Goal: Task Accomplishment & Management: Manage account settings

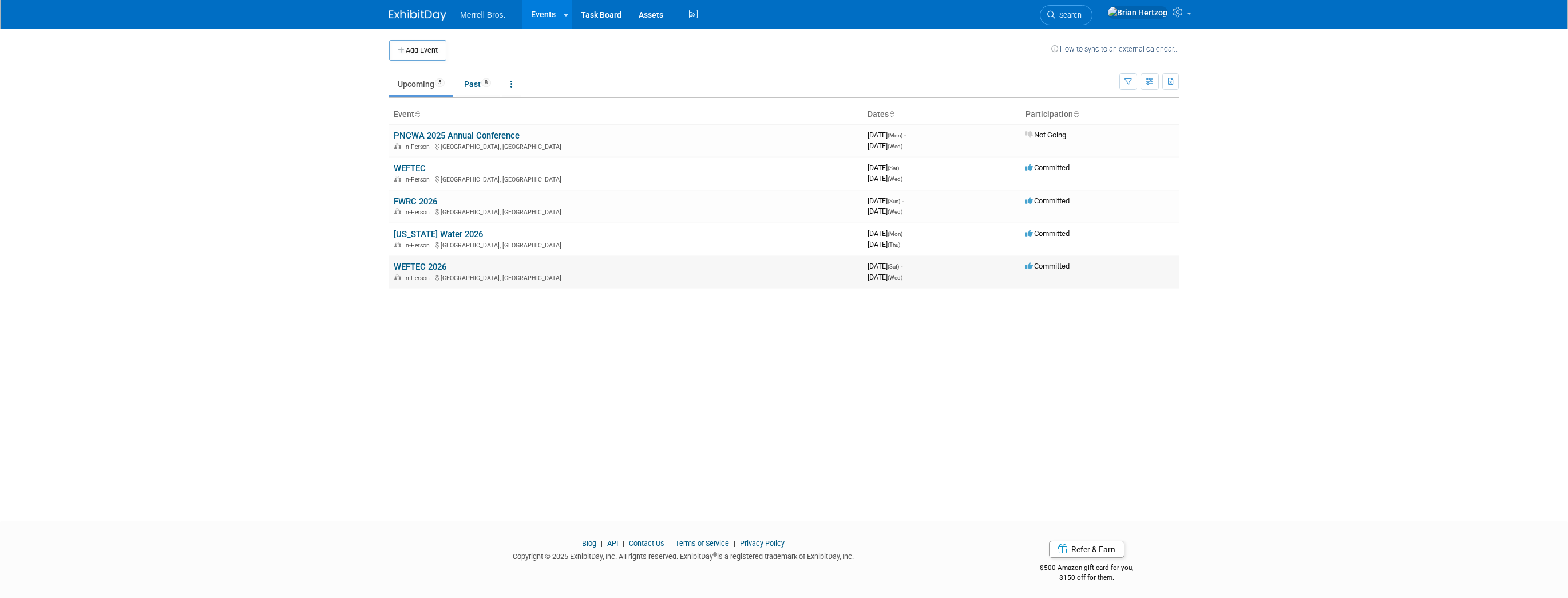
click at [421, 265] on link "WEFTEC 2026" at bounding box center [420, 266] width 53 height 10
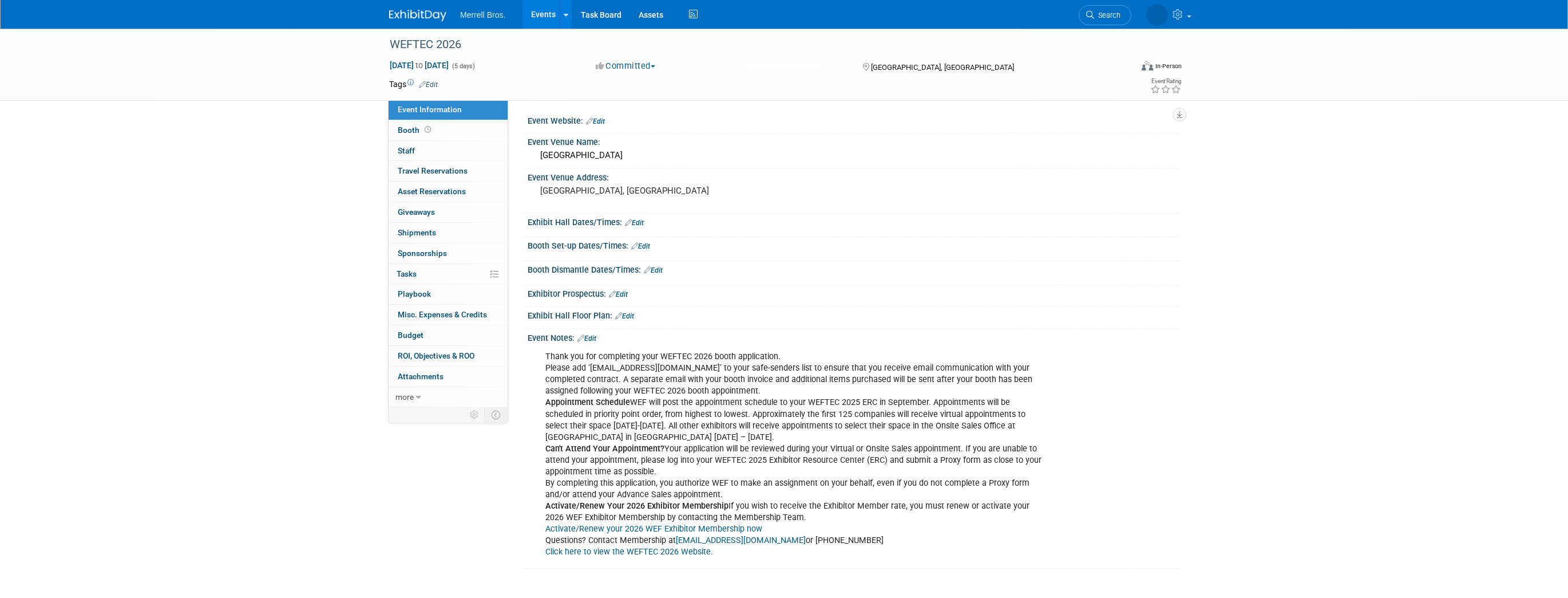
click at [629, 313] on link "Edit" at bounding box center [625, 316] width 19 height 8
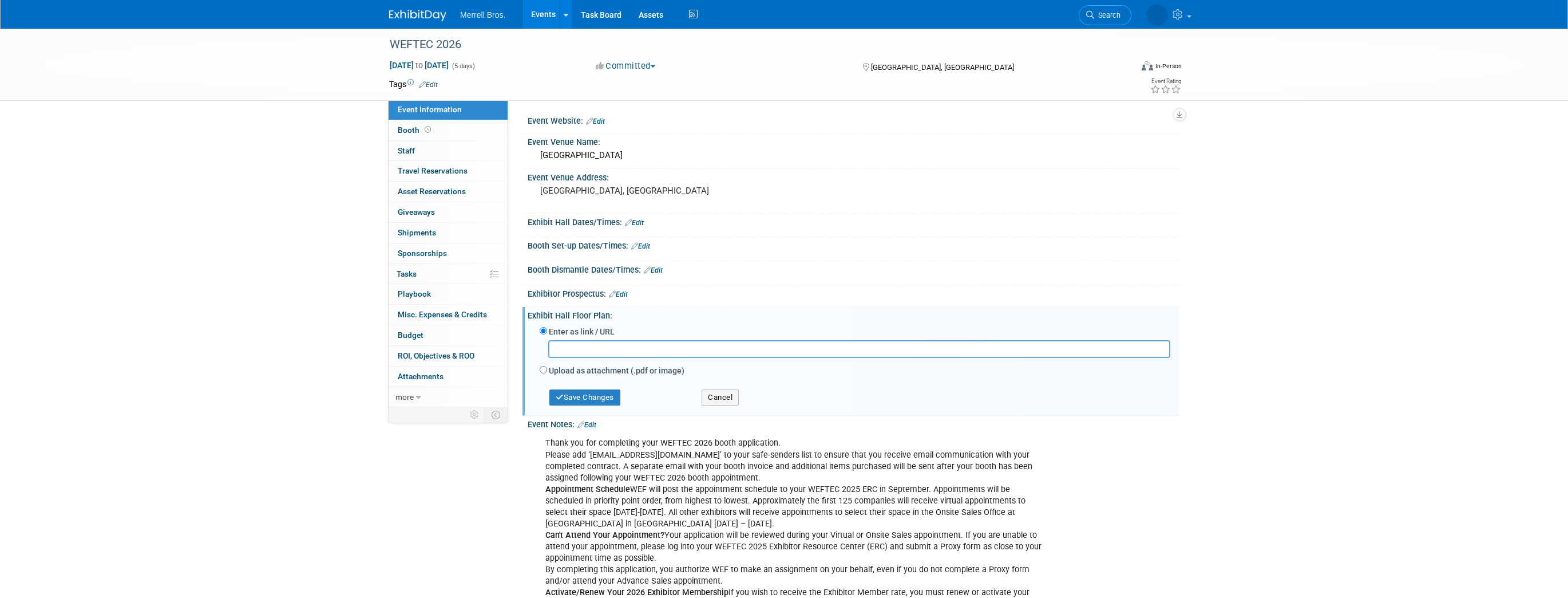
click at [559, 369] on label "Upload as attachment (.pdf or image)" at bounding box center [616, 370] width 135 height 11
click at [547, 369] on input "Upload as attachment (.pdf or image)" at bounding box center [542, 369] width 7 height 7
radio input "true"
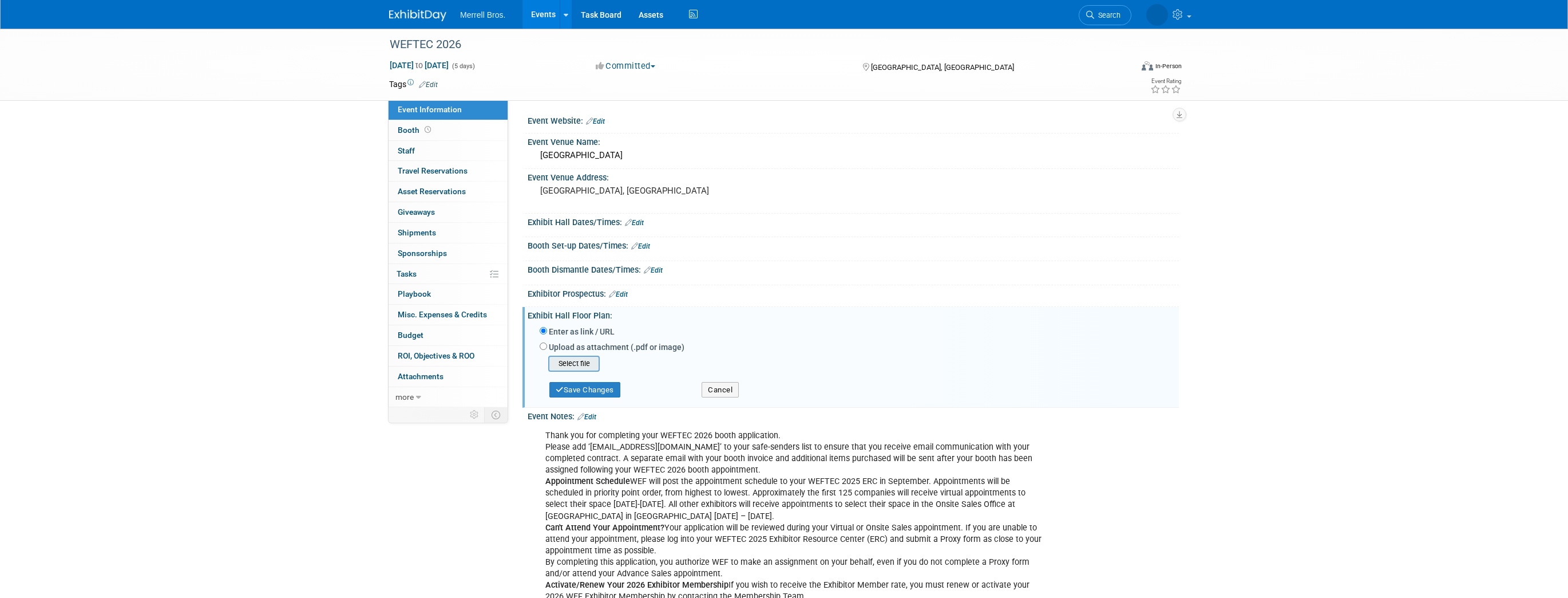
click at [564, 358] on input "file" at bounding box center [530, 363] width 136 height 14
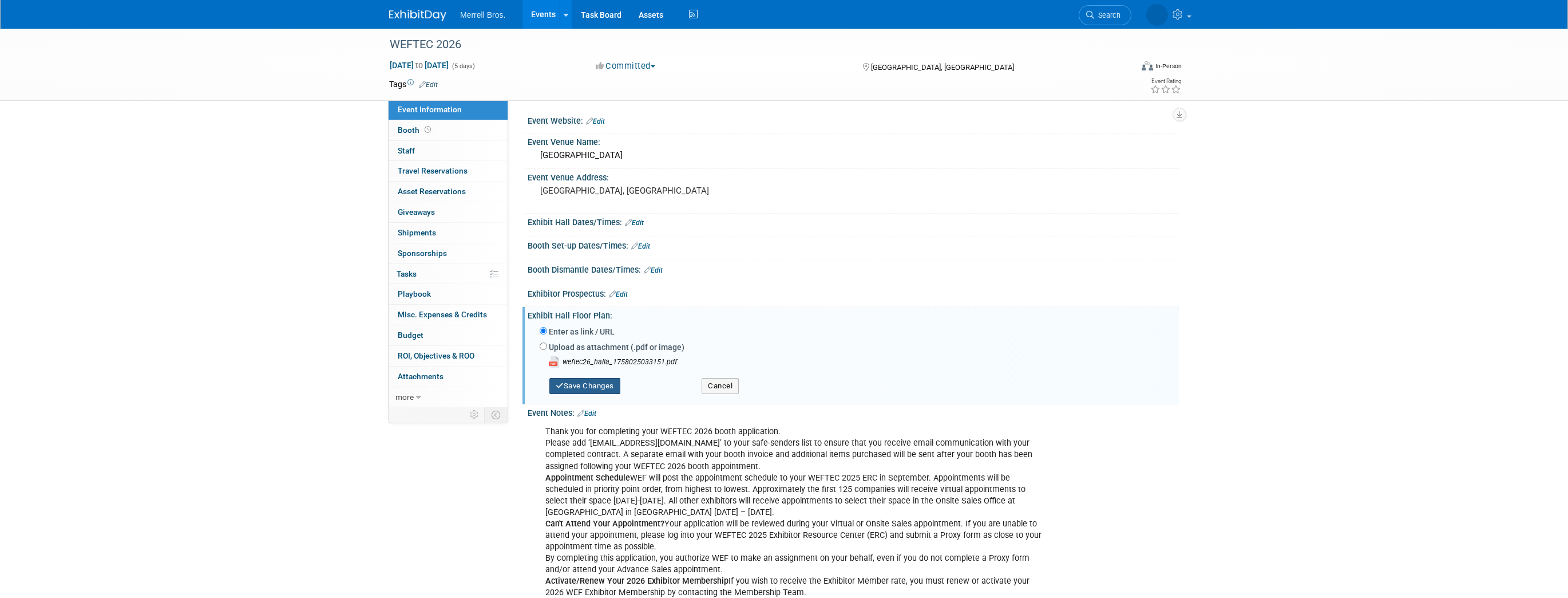
click at [594, 383] on button "Save Changes" at bounding box center [585, 386] width 71 height 16
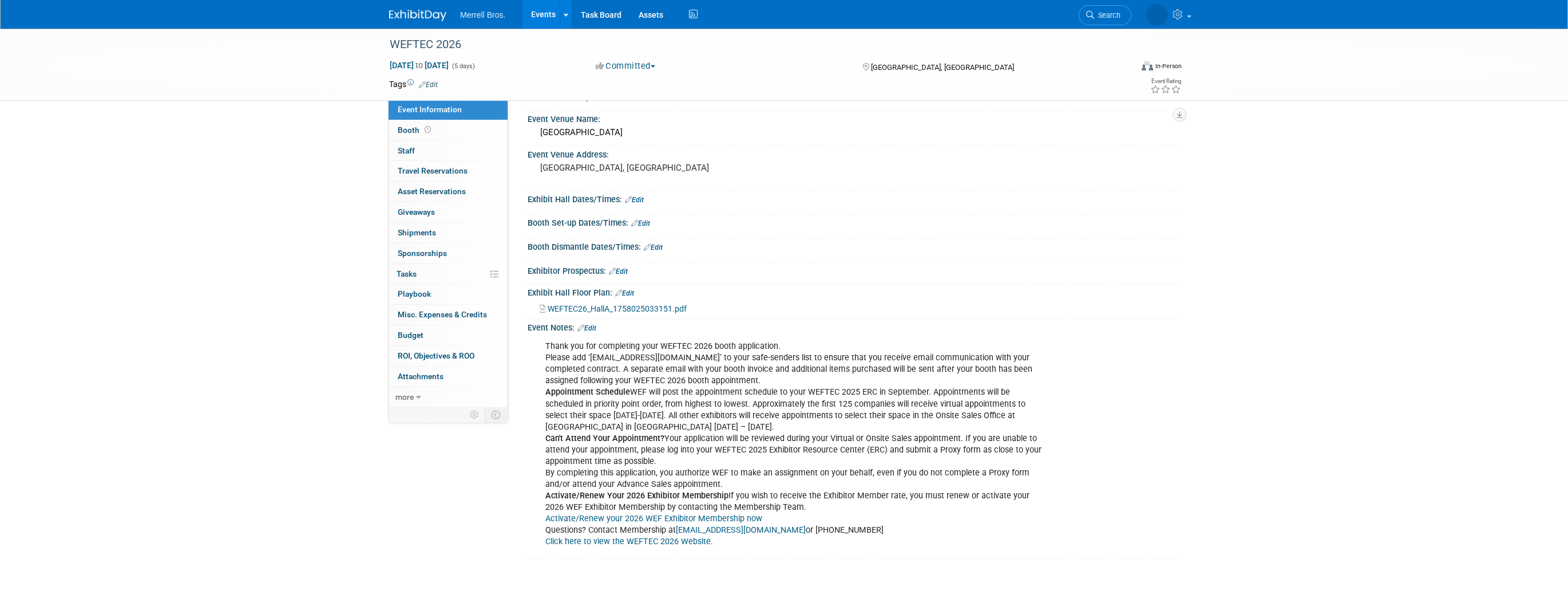
scroll to position [13, 0]
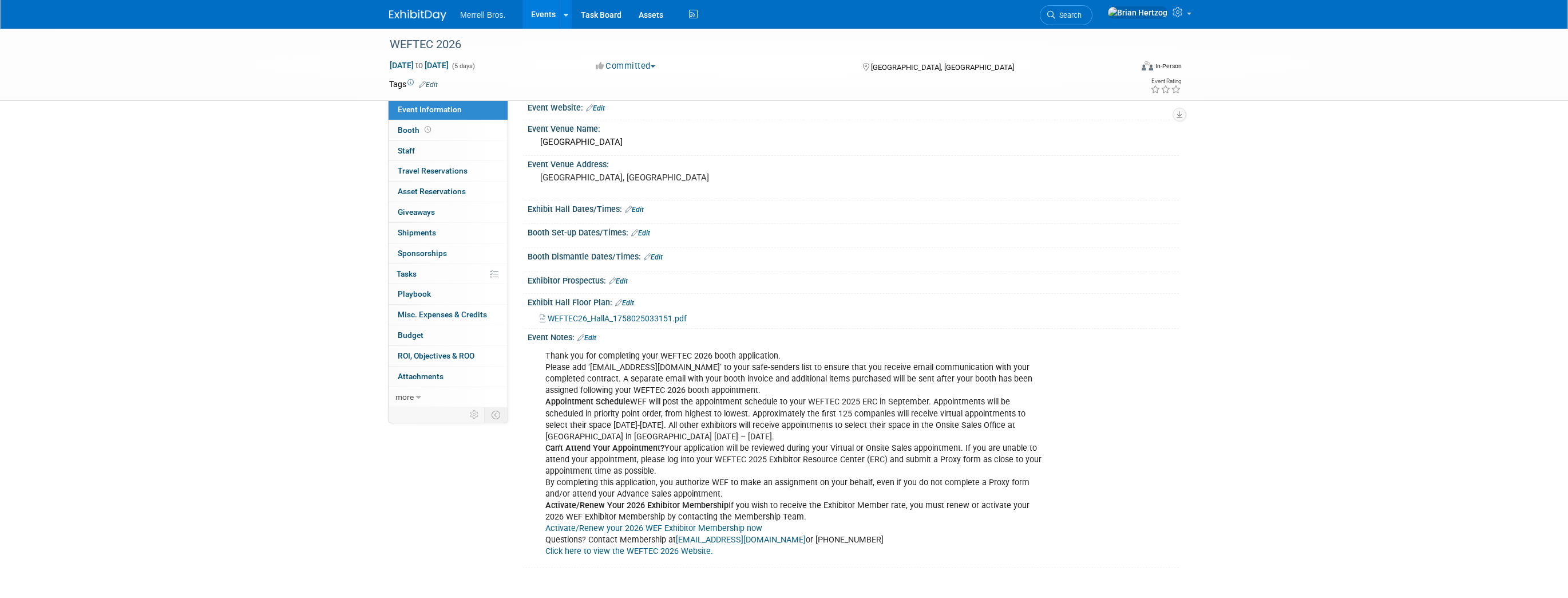
click at [591, 334] on link "Edit" at bounding box center [587, 337] width 19 height 8
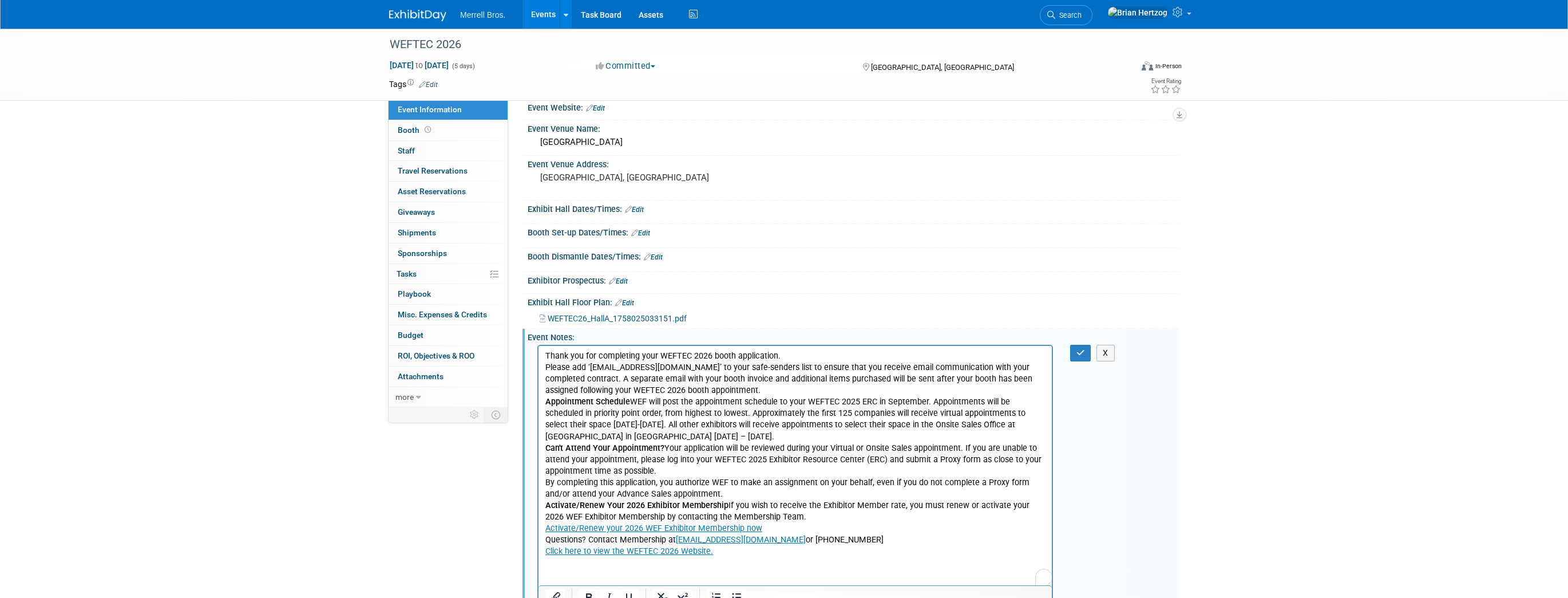
scroll to position [0, 0]
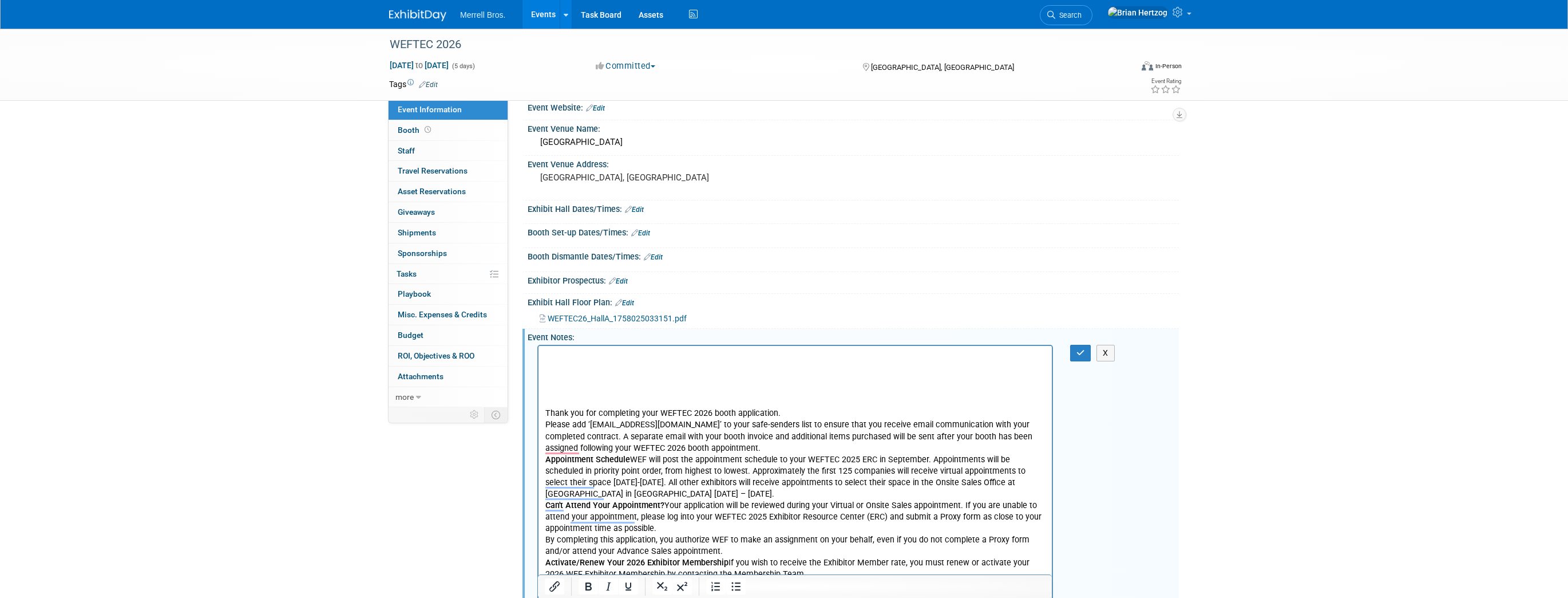
click at [551, 355] on p "To enrich screen reader interactions, please activate Accessibility in Grammarl…" at bounding box center [796, 356] width 500 height 11
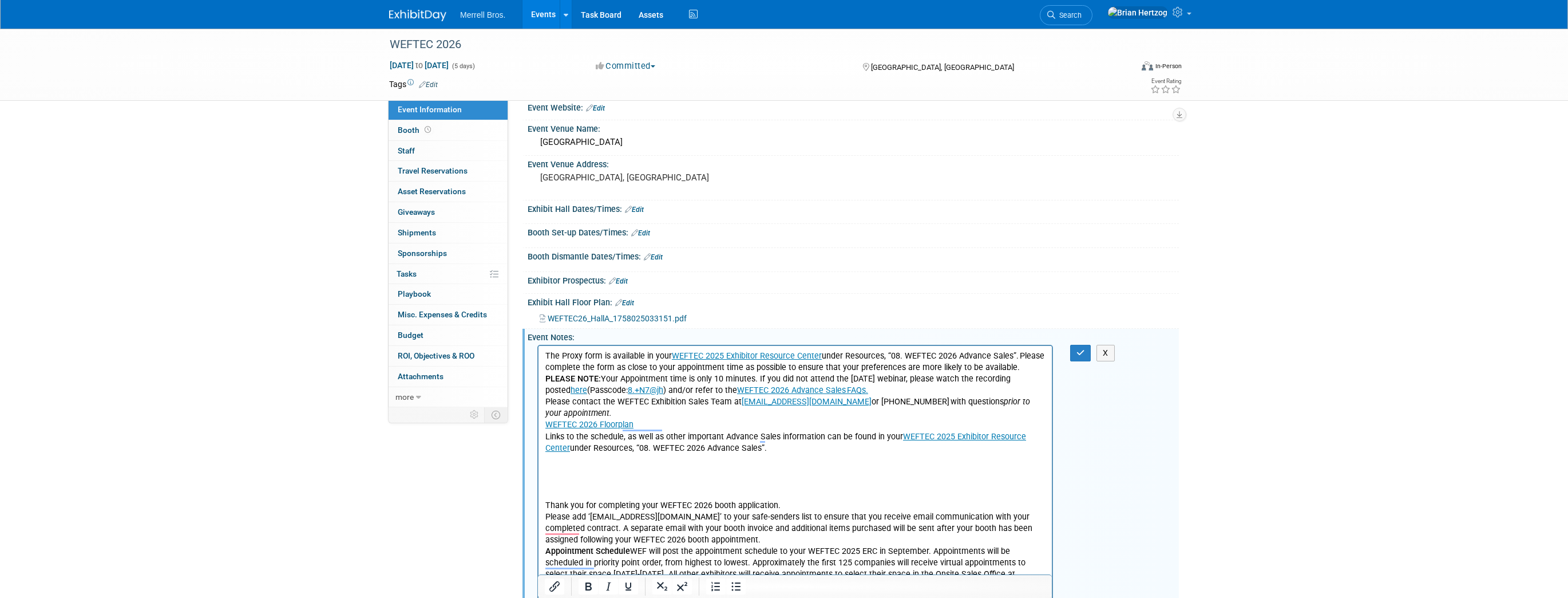
click at [552, 466] on p "To enrich screen reader interactions, please activate Accessibility in Grammarl…" at bounding box center [796, 471] width 500 height 11
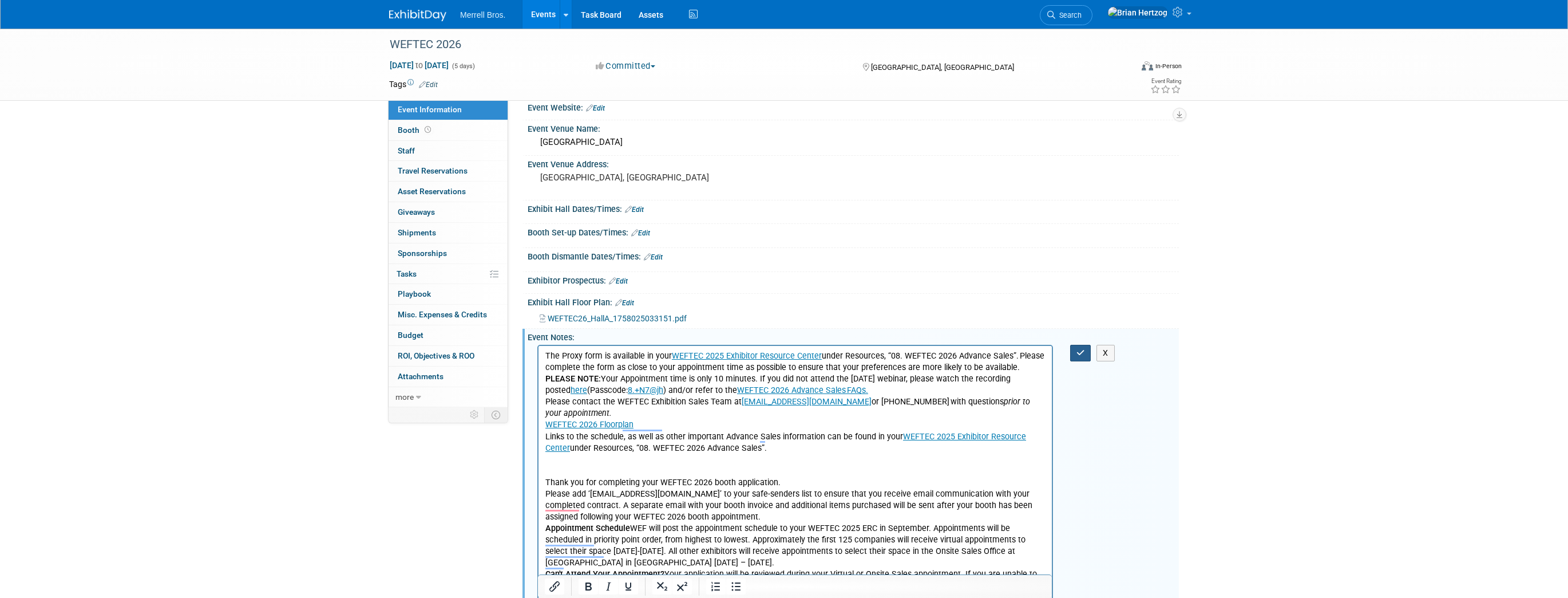
click at [1080, 350] on icon "button" at bounding box center [1080, 353] width 9 height 8
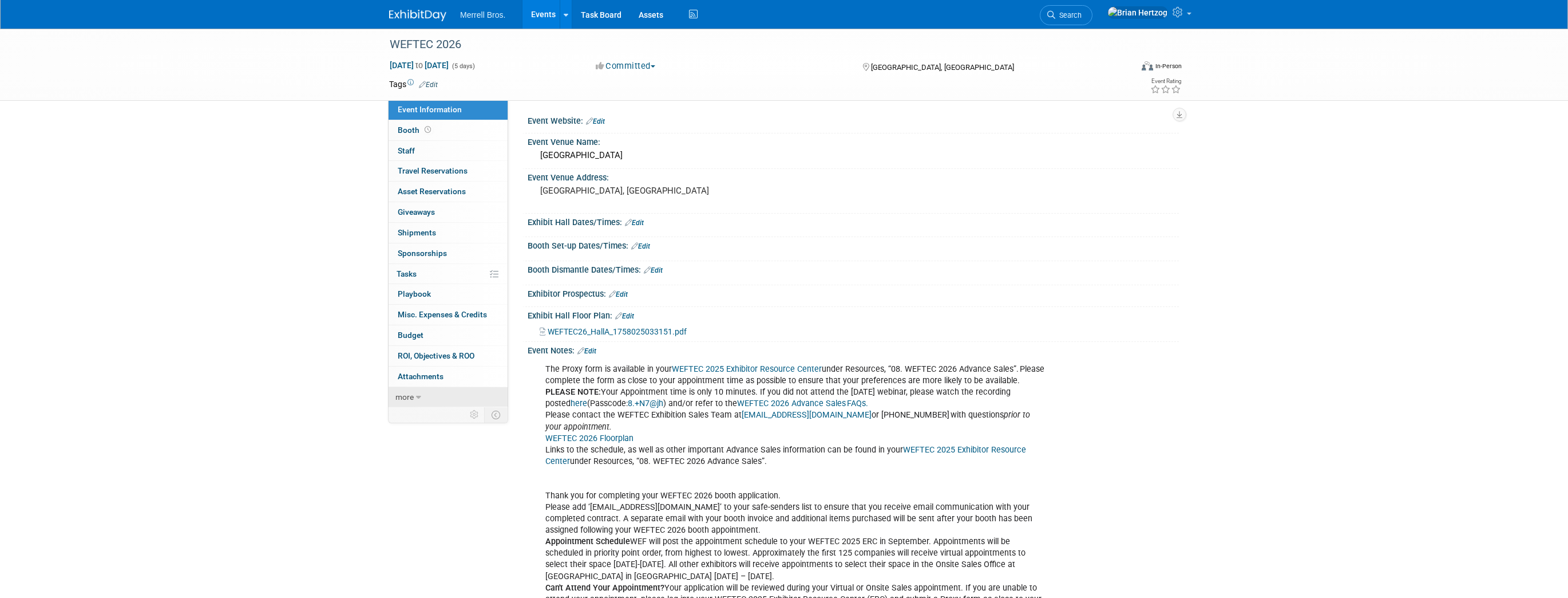
click at [421, 395] on link "more" at bounding box center [448, 397] width 119 height 20
click at [468, 415] on span "Event Binder (.pdf export)" at bounding box center [443, 416] width 91 height 9
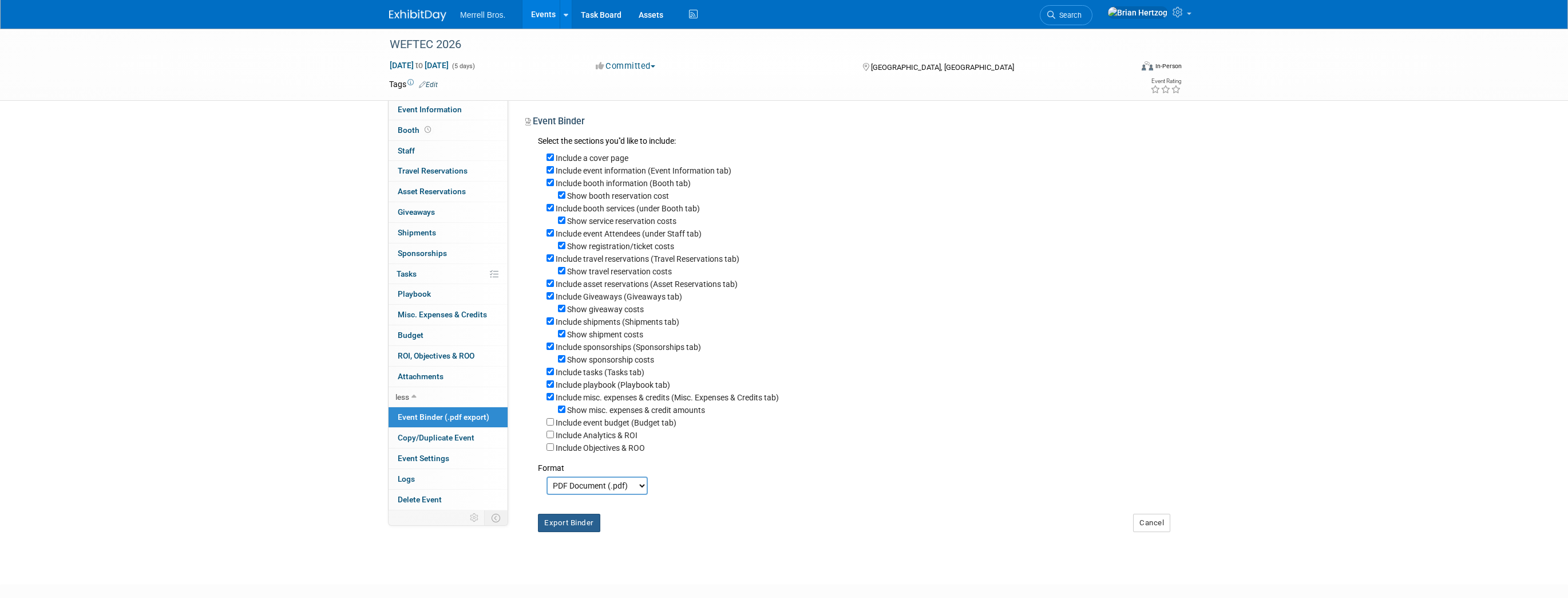
click at [568, 526] on button "Export Binder" at bounding box center [569, 523] width 62 height 18
click at [406, 125] on link "Booth" at bounding box center [448, 130] width 119 height 20
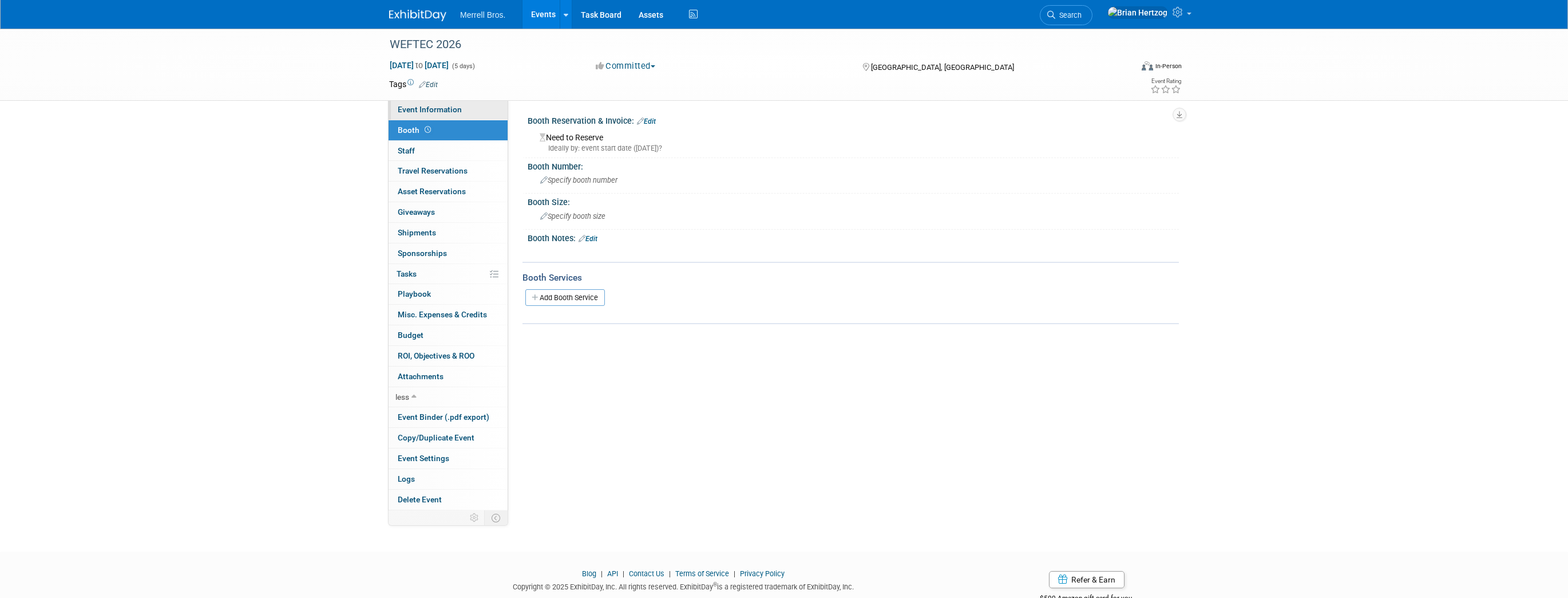
click at [433, 111] on span "Event Information" at bounding box center [429, 109] width 64 height 9
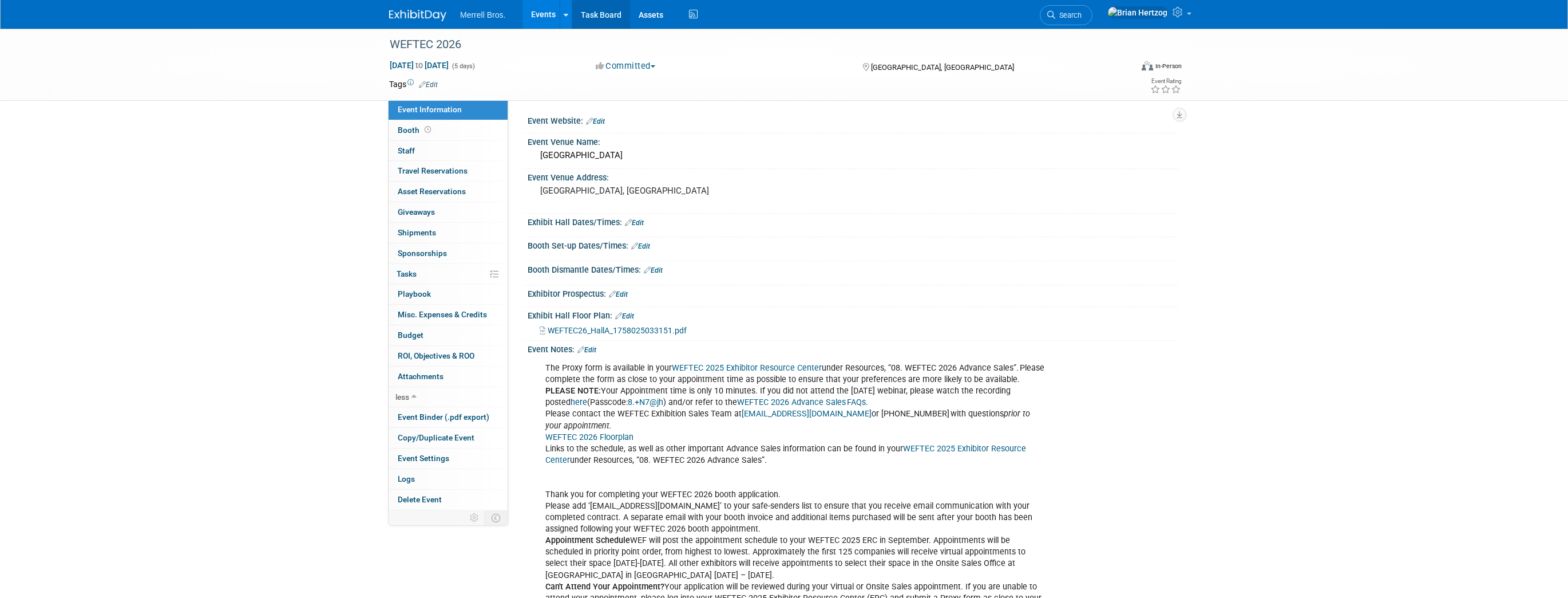
click at [594, 16] on link "Task Board" at bounding box center [601, 14] width 58 height 29
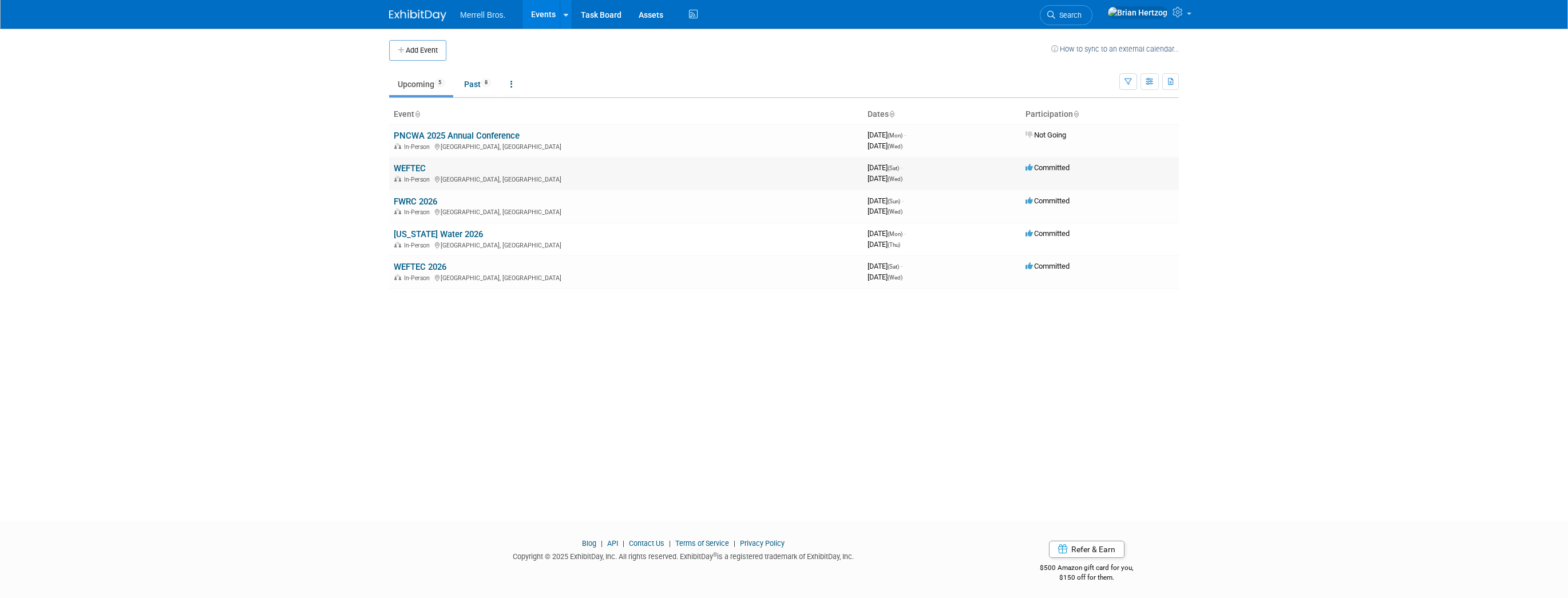
click at [416, 165] on link "WEFTEC" at bounding box center [409, 168] width 32 height 10
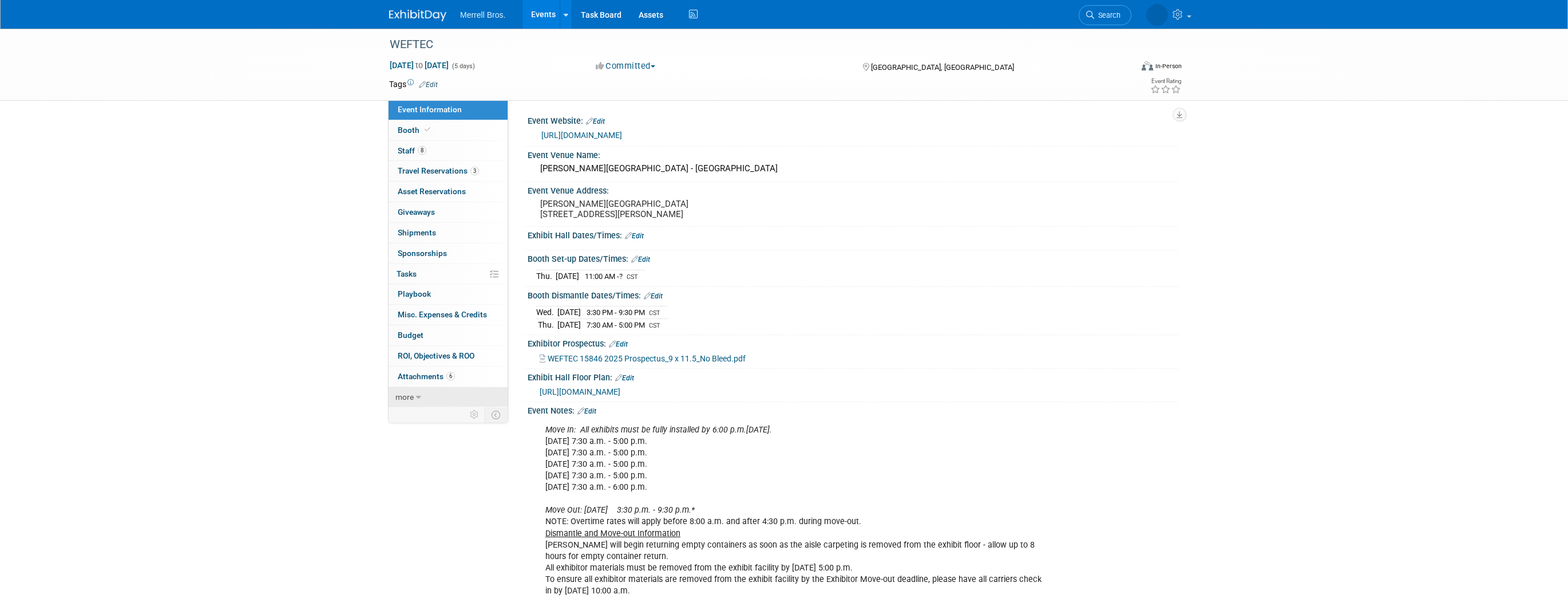
click at [419, 400] on link "more" at bounding box center [448, 397] width 119 height 20
click at [445, 197] on link "0 Asset Reservations 0" at bounding box center [448, 191] width 119 height 20
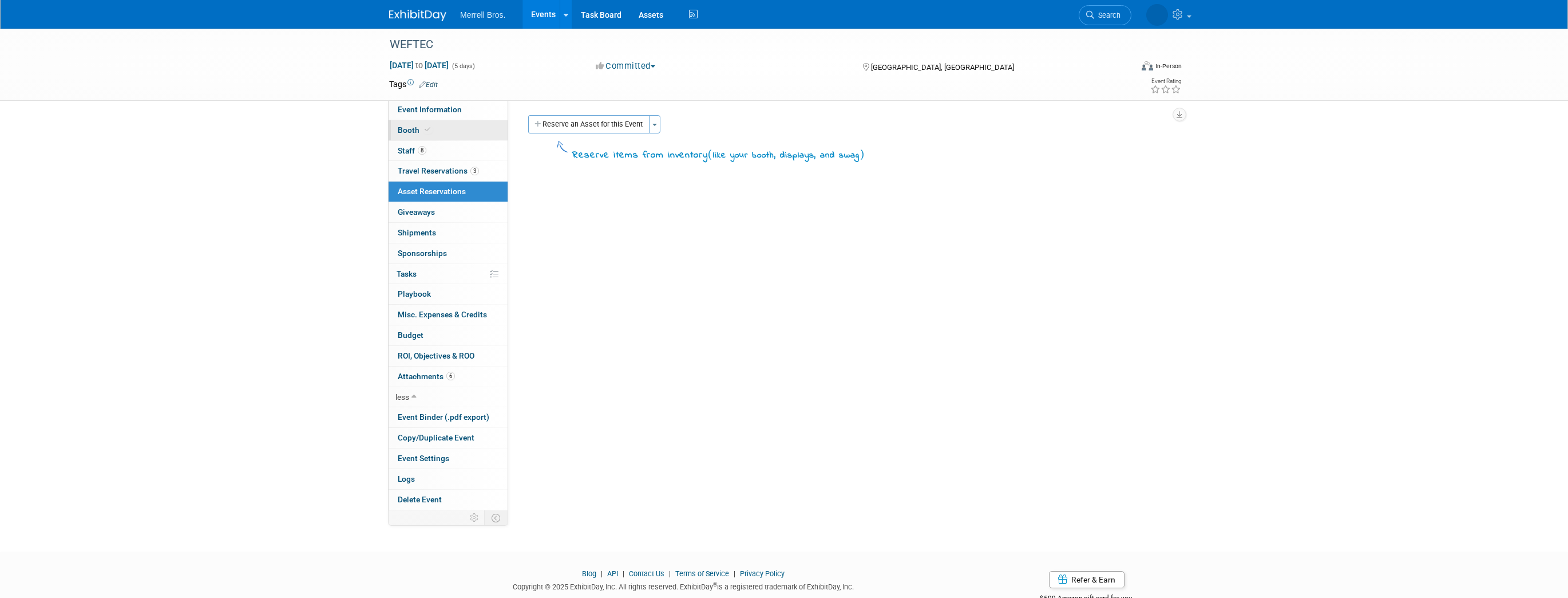
click at [407, 129] on span "Booth" at bounding box center [415, 129] width 35 height 9
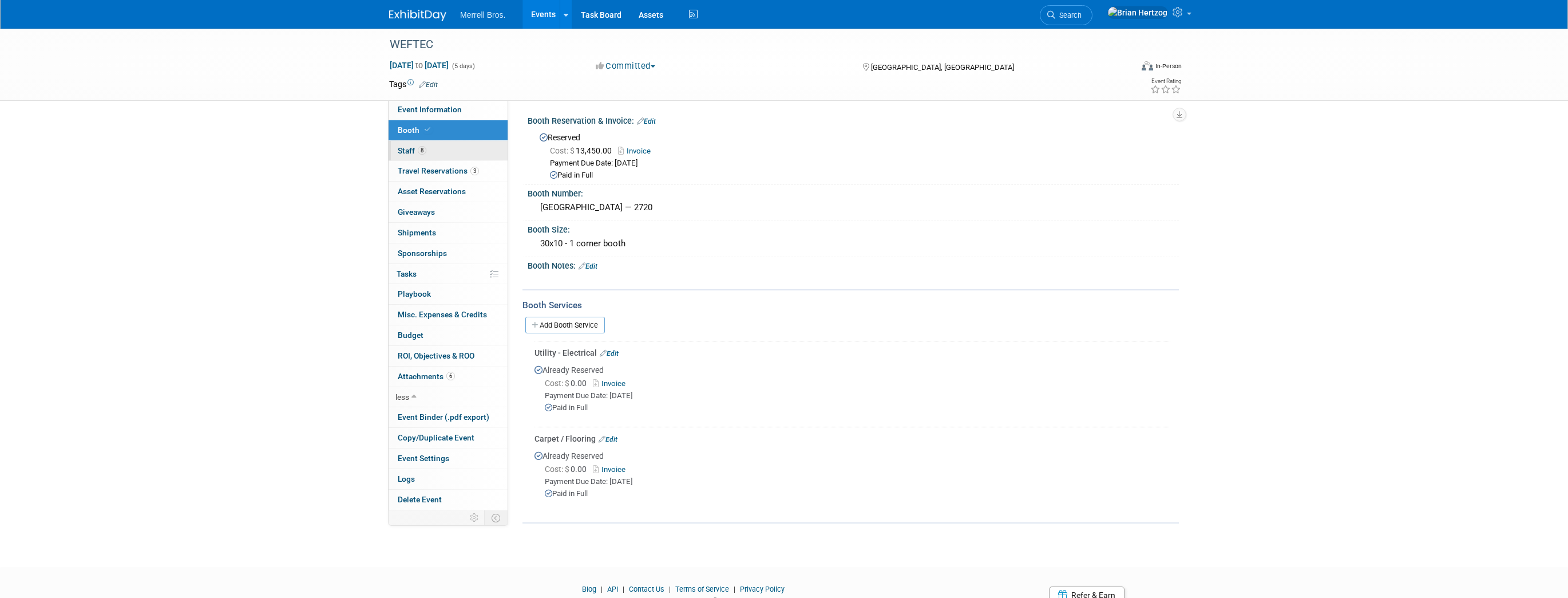
click at [408, 152] on span "Staff 8" at bounding box center [412, 150] width 29 height 9
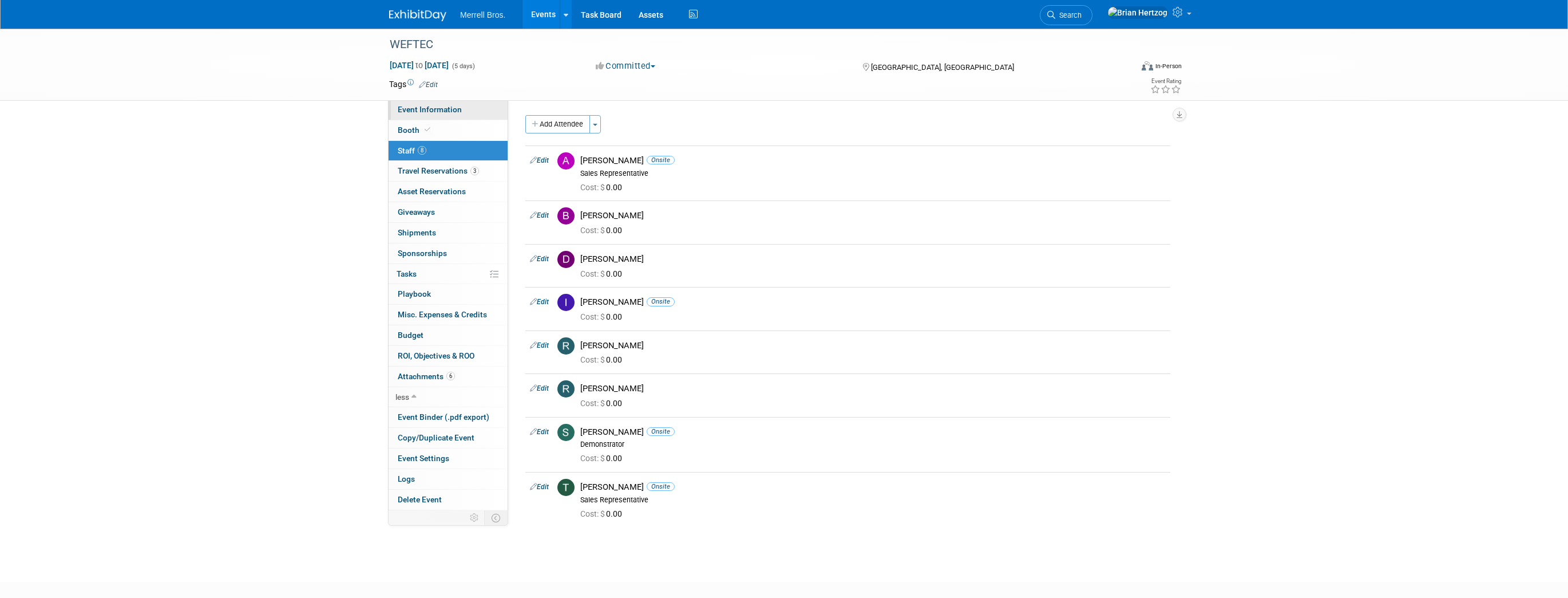
click at [405, 115] on link "Event Information" at bounding box center [448, 109] width 119 height 20
